Goal: Task Accomplishment & Management: Use online tool/utility

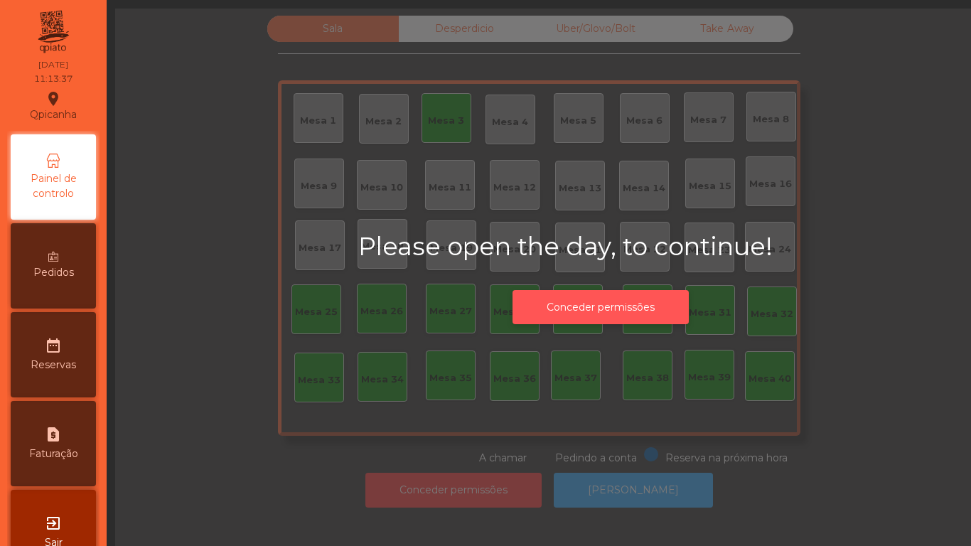
click at [600, 301] on button "Conceder permissões" at bounding box center [600, 307] width 176 height 35
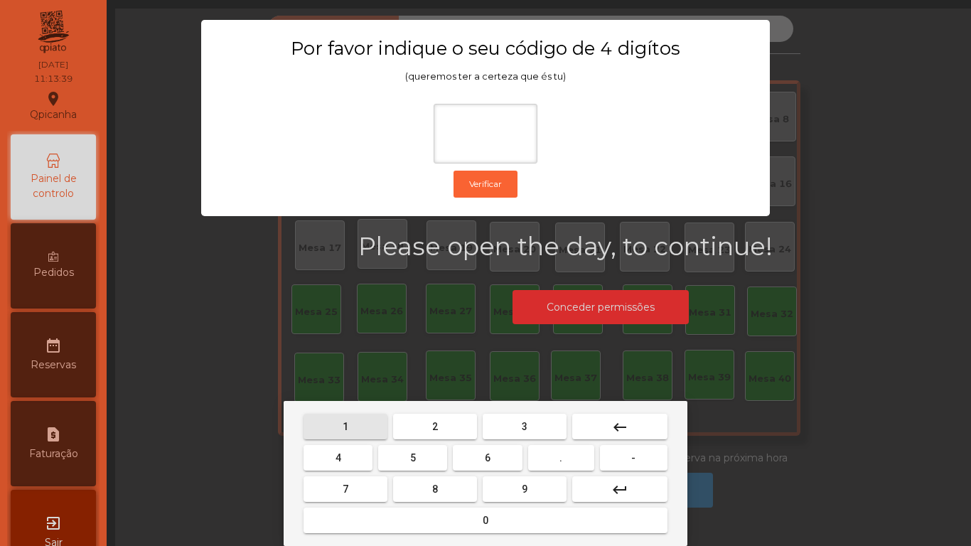
click at [345, 425] on span "1" at bounding box center [346, 426] width 6 height 11
click at [522, 494] on span "9" at bounding box center [525, 488] width 6 height 11
click at [329, 451] on button "4" at bounding box center [338, 458] width 69 height 26
click at [469, 525] on button "0" at bounding box center [486, 521] width 364 height 26
type input "****"
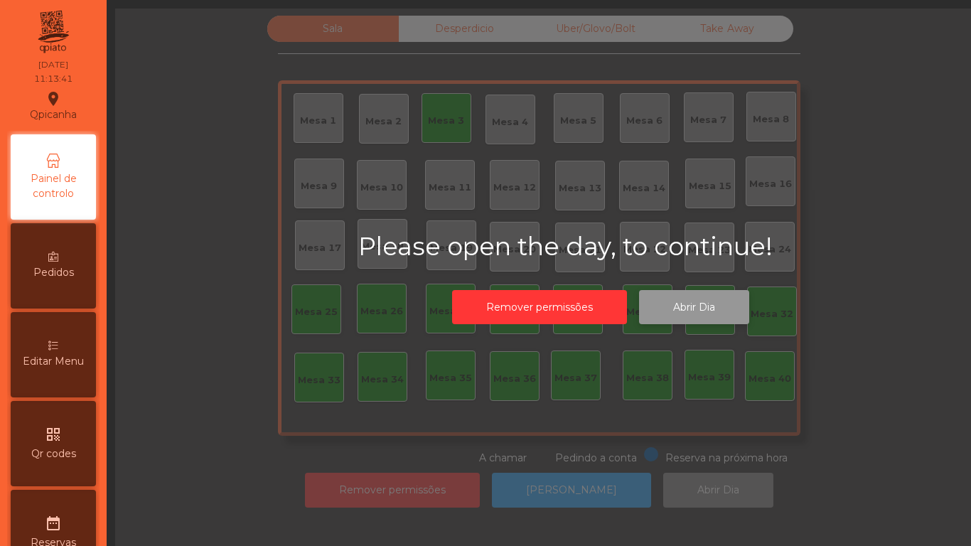
click at [688, 309] on button "Abrir Dia" at bounding box center [694, 307] width 110 height 35
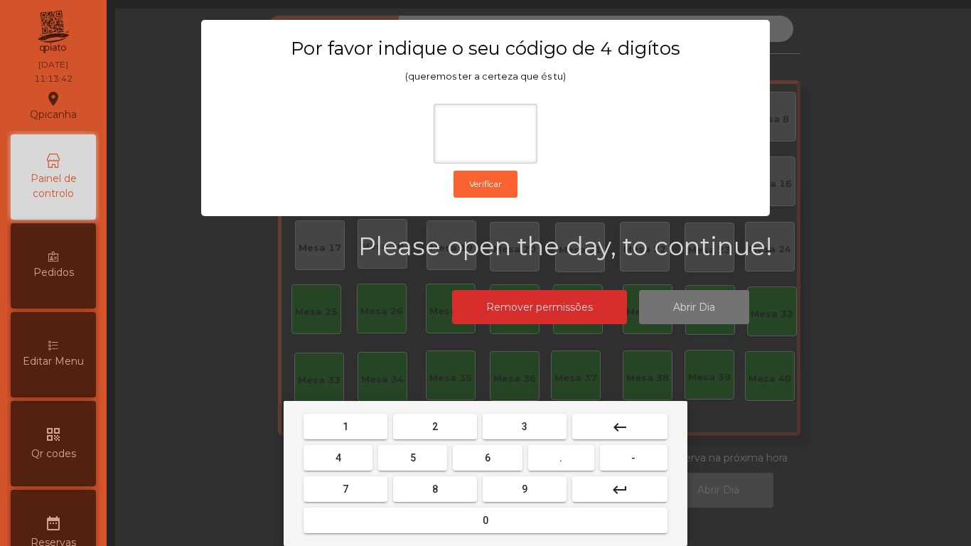
click at [348, 422] on span "1" at bounding box center [346, 426] width 6 height 11
click at [523, 485] on span "9" at bounding box center [525, 488] width 6 height 11
click at [338, 446] on button "4" at bounding box center [338, 458] width 69 height 26
click at [475, 510] on button "0" at bounding box center [486, 521] width 364 height 26
type input "****"
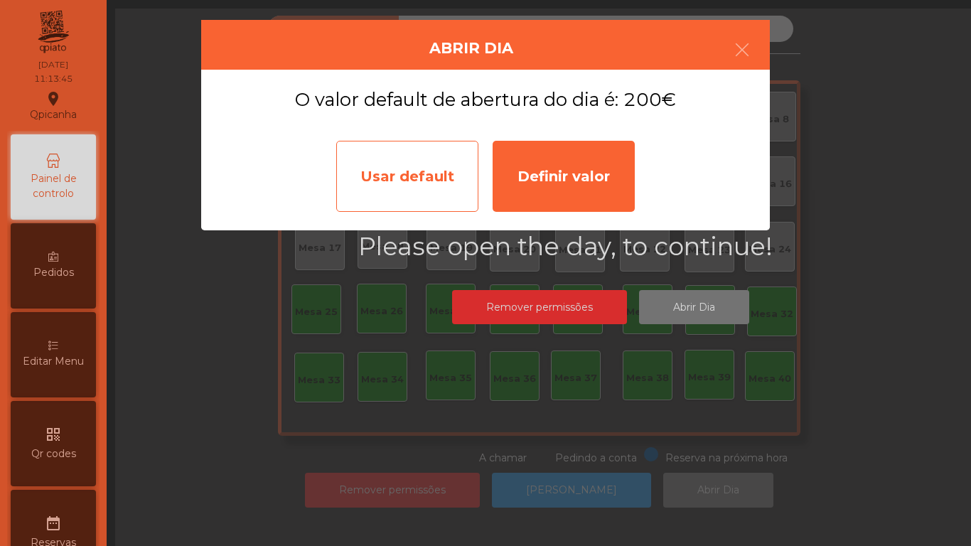
click at [404, 178] on div "Usar default" at bounding box center [407, 176] width 142 height 71
